Goal: Task Accomplishment & Management: Manage account settings

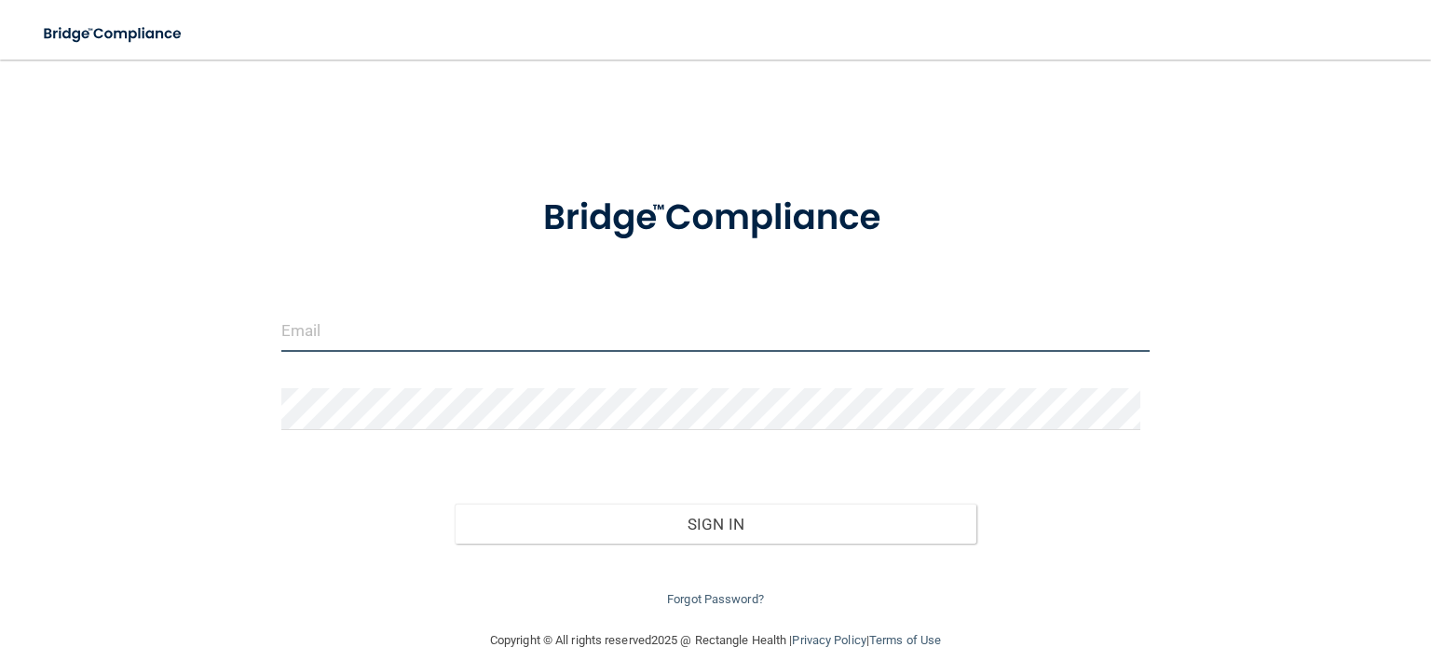
type input "[EMAIL_ADDRESS][DOMAIN_NAME]"
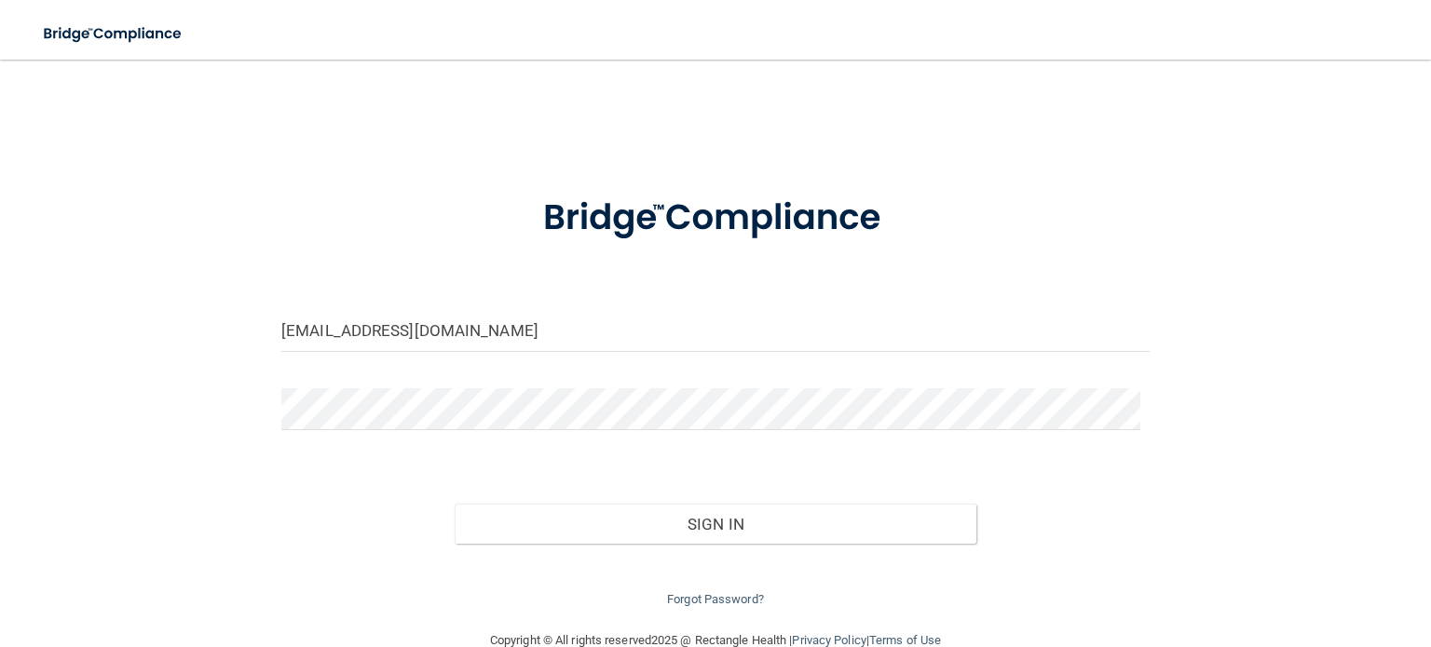
click at [640, 544] on div "Forgot Password?" at bounding box center [715, 577] width 896 height 67
click at [645, 544] on div "Forgot Password?" at bounding box center [715, 577] width 896 height 67
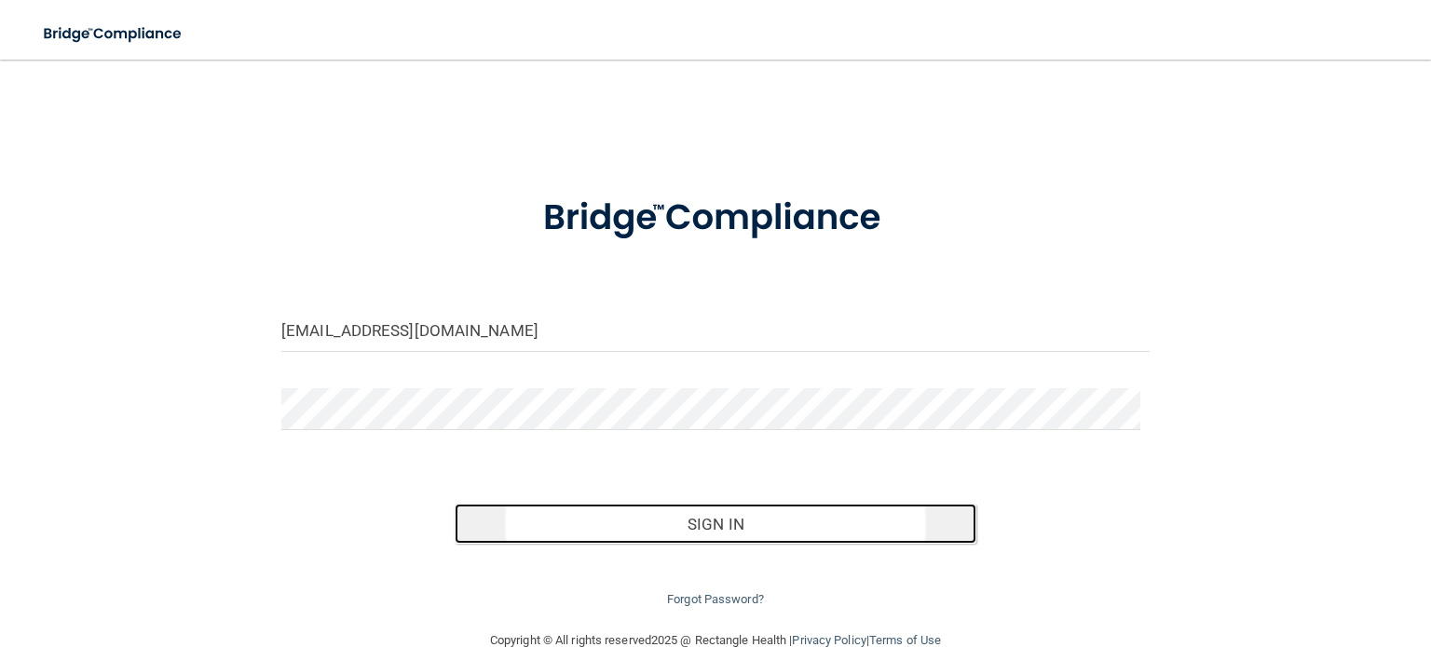
click at [705, 521] on button "Sign In" at bounding box center [715, 524] width 521 height 41
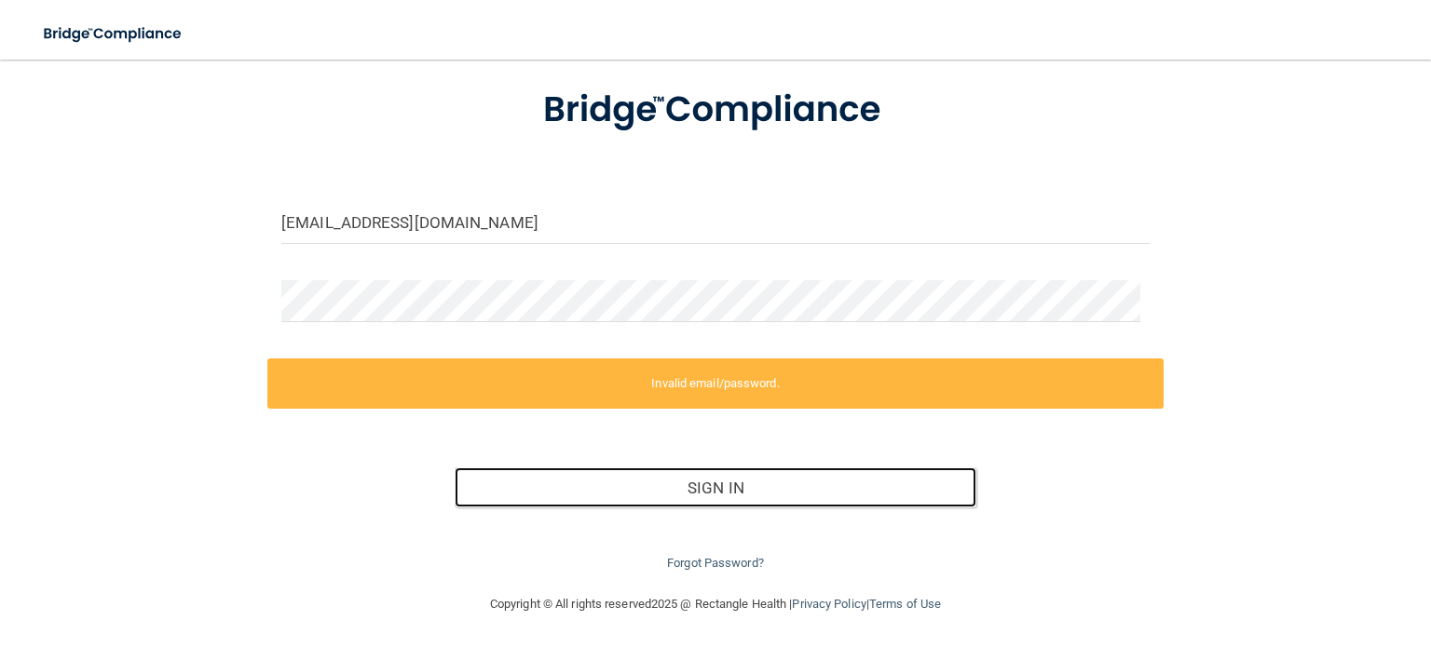
scroll to position [108, 0]
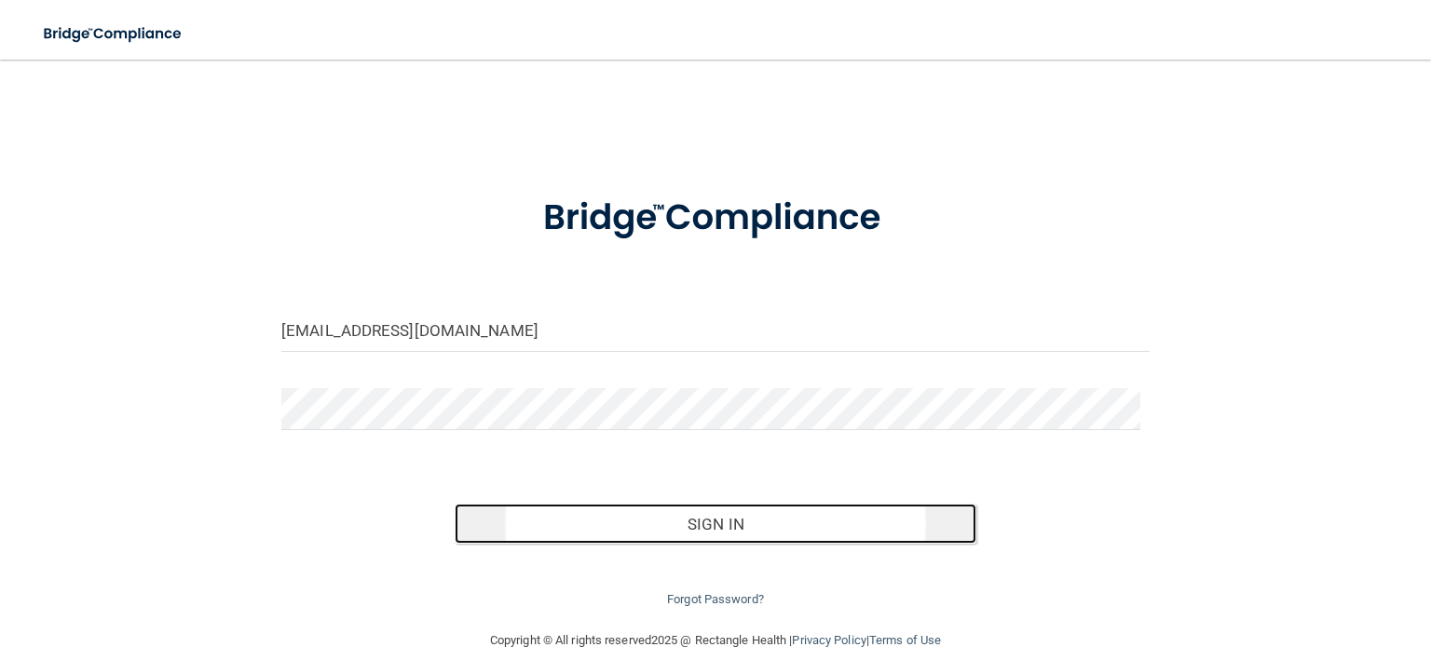
click at [635, 531] on button "Sign In" at bounding box center [715, 524] width 521 height 41
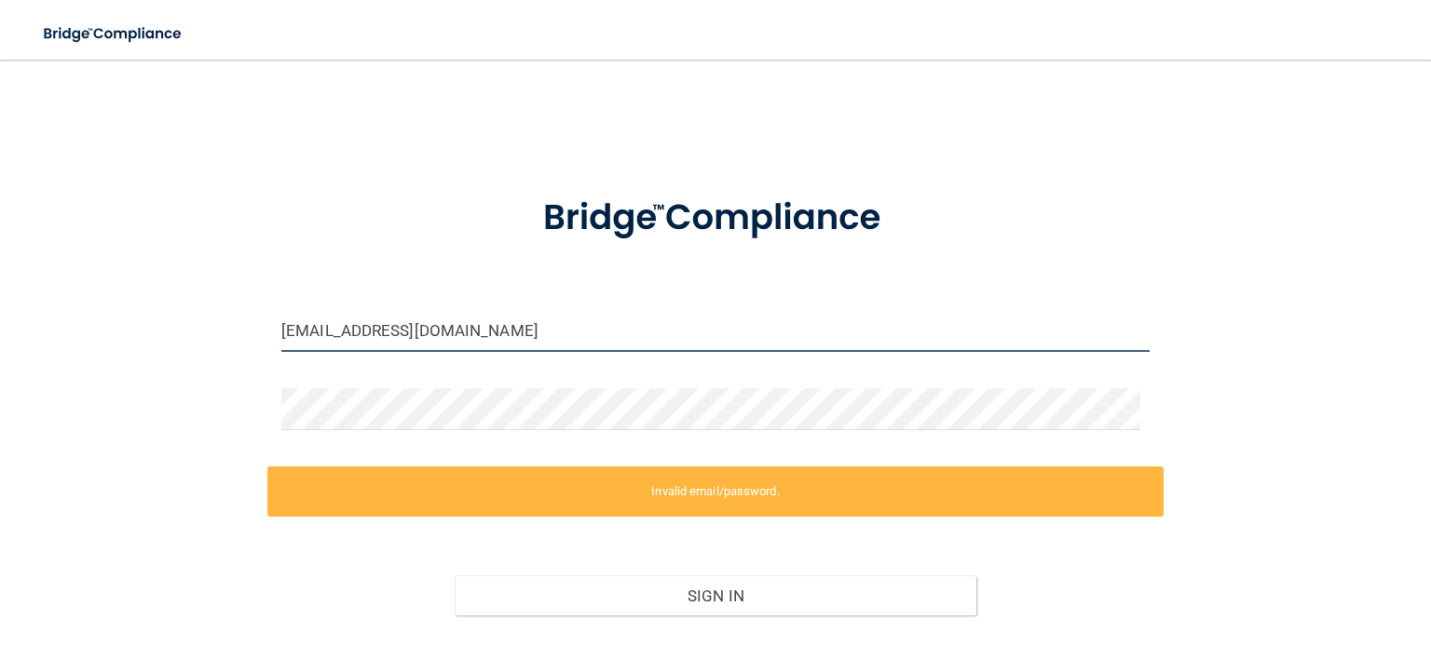
click at [329, 330] on input "[EMAIL_ADDRESS][DOMAIN_NAME]" at bounding box center [715, 331] width 868 height 42
drag, startPoint x: 335, startPoint y: 334, endPoint x: 258, endPoint y: 343, distance: 77.8
click at [258, 343] on div "[EMAIL_ADDRESS][DOMAIN_NAME] Invalid email/password. You don't have permission …" at bounding box center [715, 380] width 1356 height 605
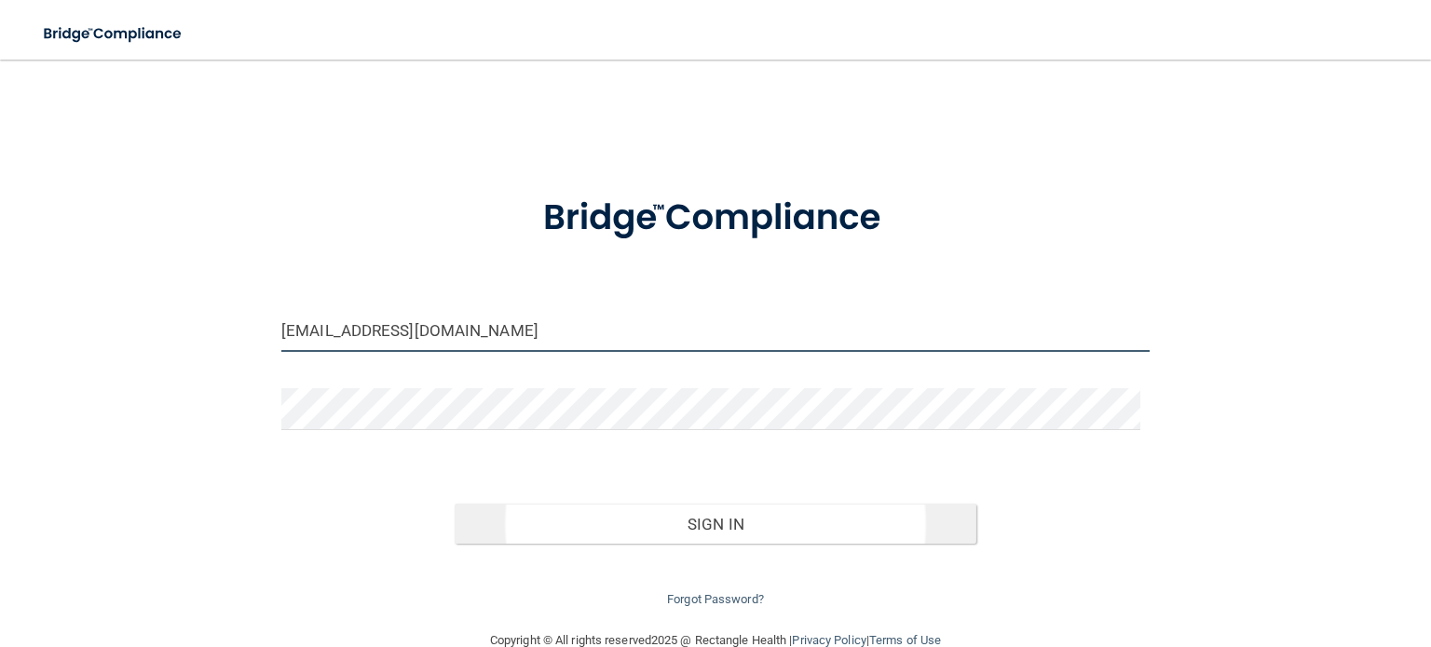
type input "[EMAIL_ADDRESS][DOMAIN_NAME]"
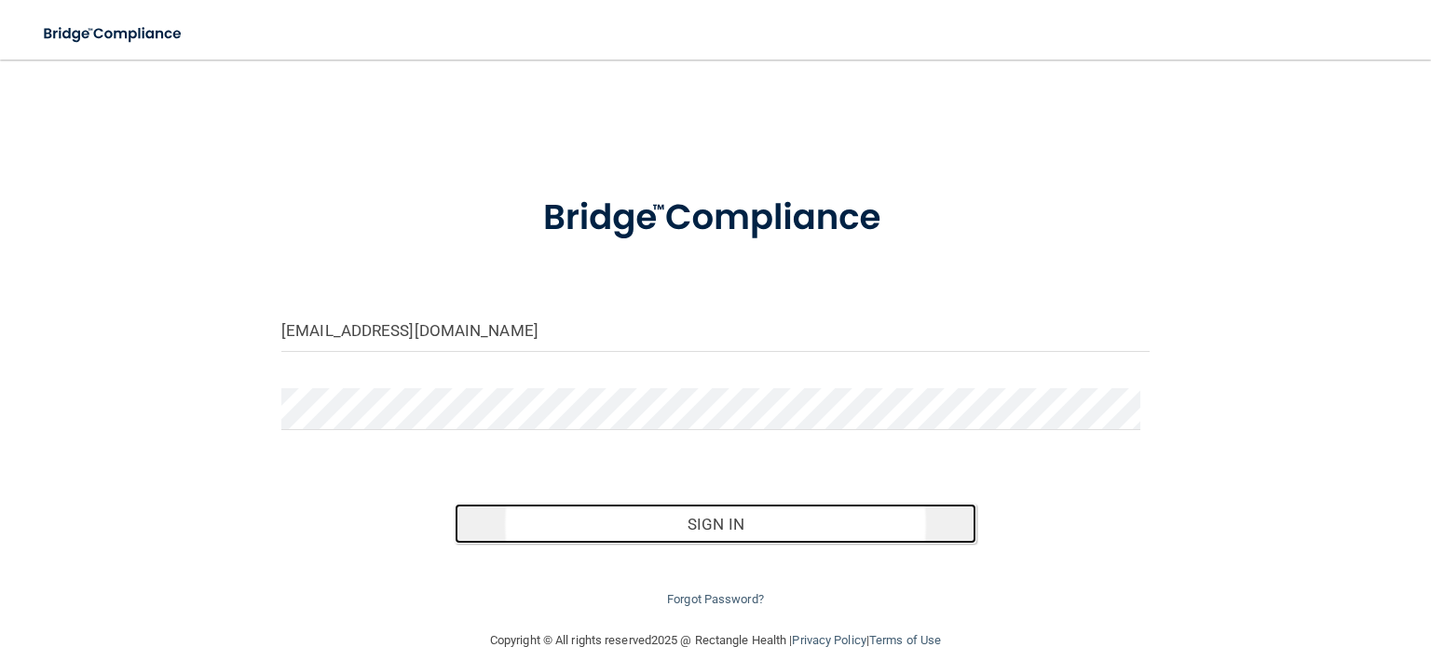
click at [603, 523] on button "Sign In" at bounding box center [715, 524] width 521 height 41
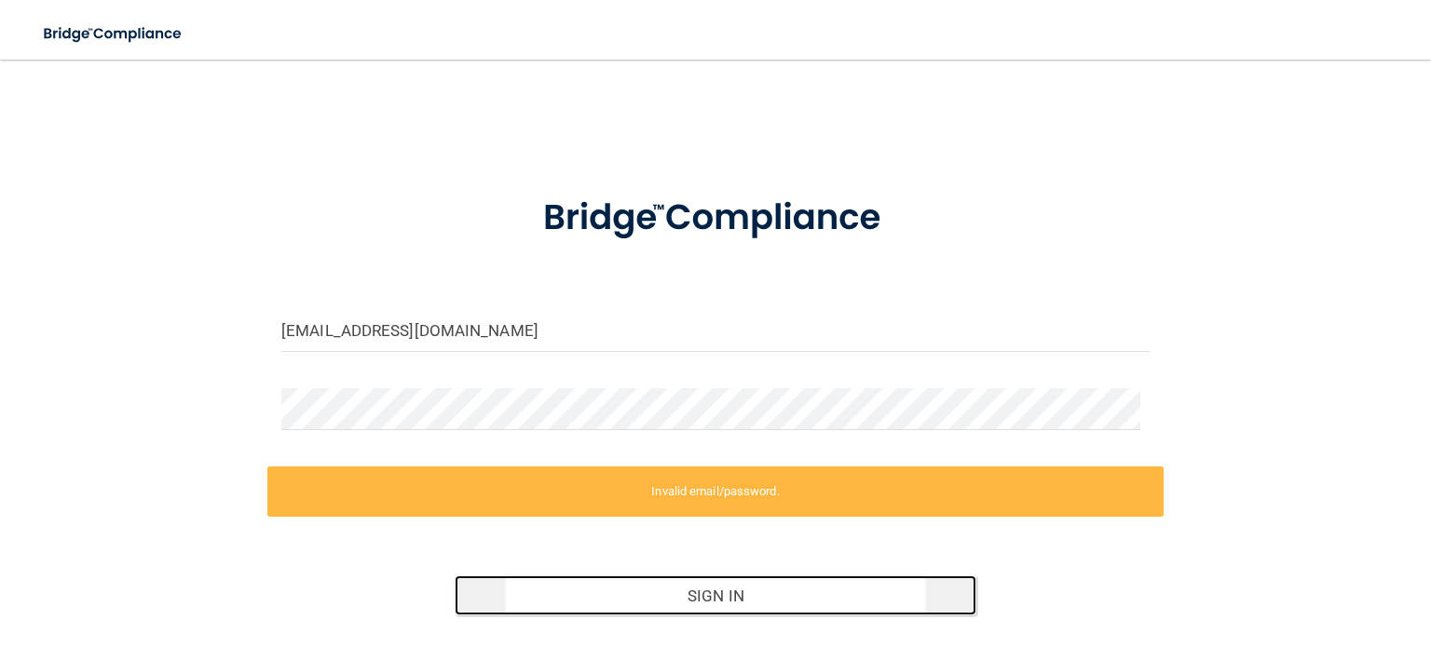
click at [647, 606] on button "Sign In" at bounding box center [715, 596] width 521 height 41
click at [577, 603] on button "Sign In" at bounding box center [715, 596] width 521 height 41
